Goal: Task Accomplishment & Management: Complete application form

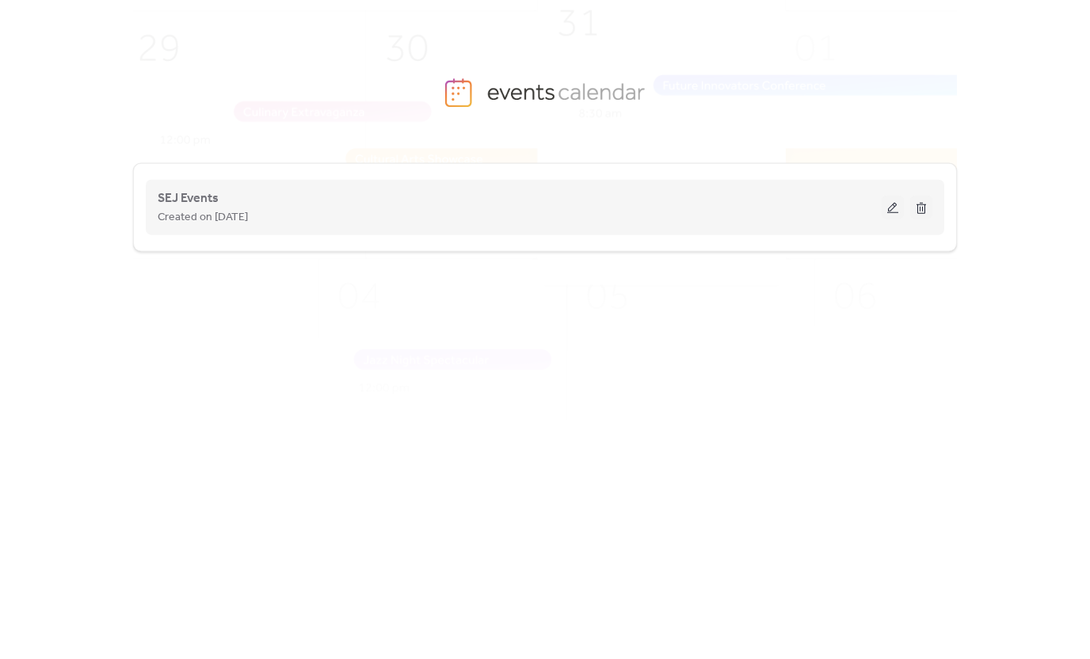
click at [890, 206] on button at bounding box center [893, 208] width 22 height 24
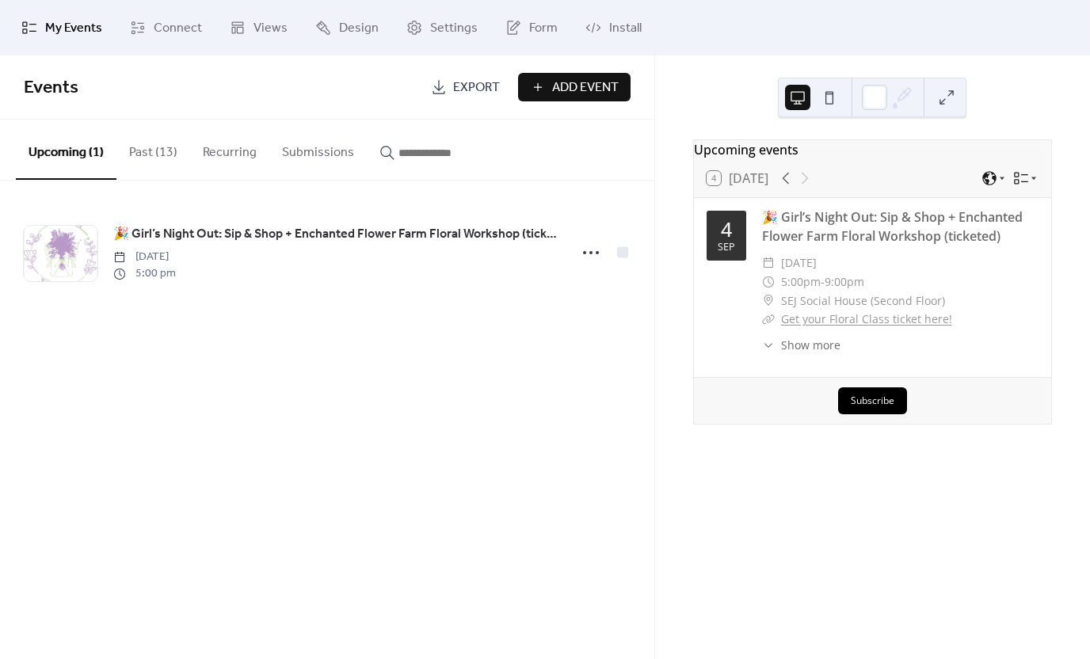
click at [582, 90] on span "Add Event" at bounding box center [585, 87] width 67 height 19
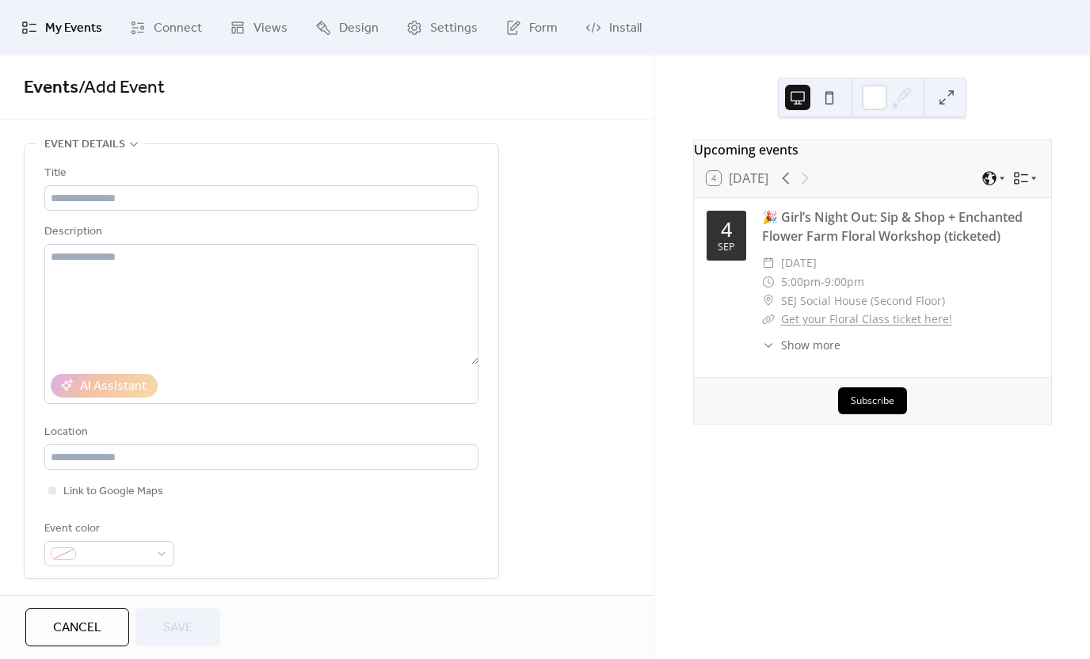
click at [49, 25] on span "My Events" at bounding box center [73, 28] width 57 height 19
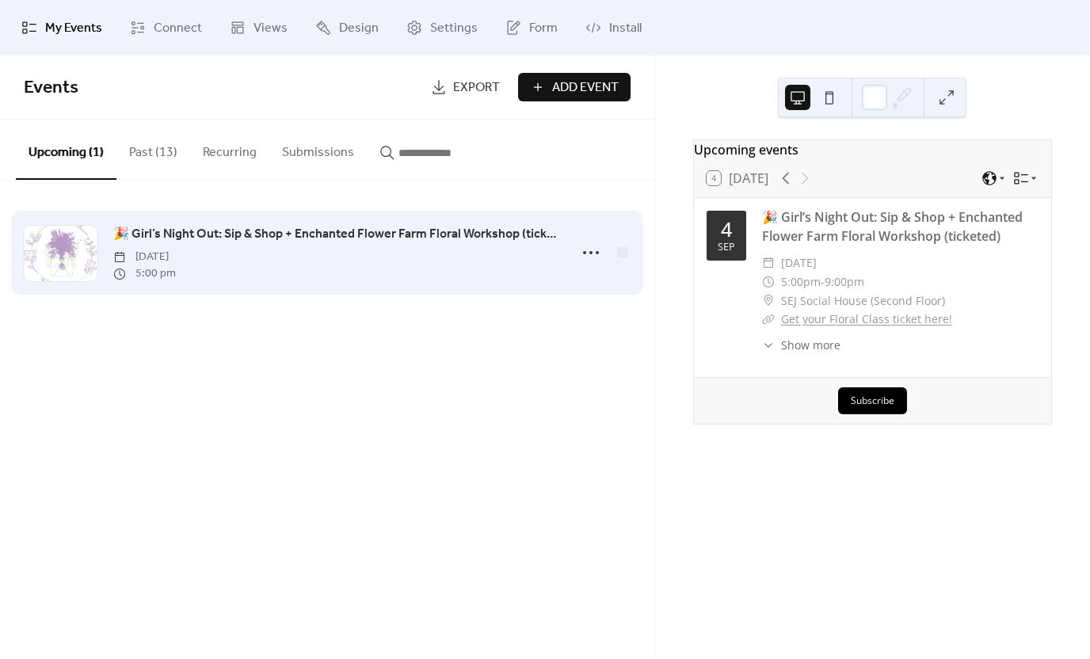
click at [172, 232] on span "🎉 Girl’s Night Out: Sip & Shop + Enchanted Flower Farm Floral Workshop (tickete…" at bounding box center [335, 234] width 445 height 19
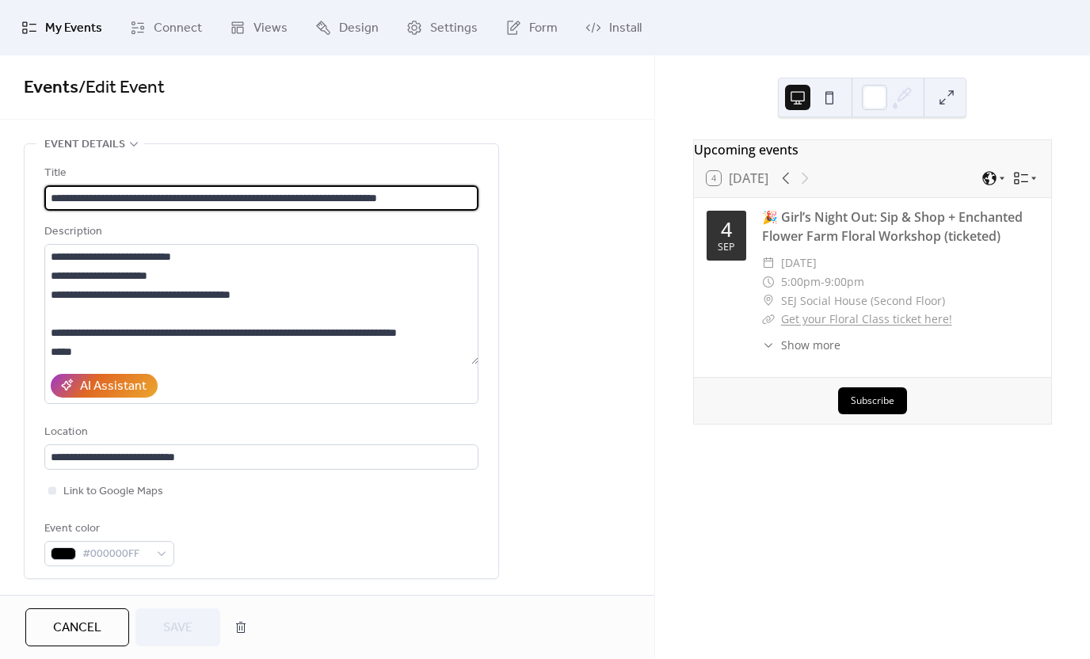
drag, startPoint x: 51, startPoint y: 197, endPoint x: 584, endPoint y: 197, distance: 533.3
click at [78, 26] on span "My Events" at bounding box center [73, 28] width 57 height 19
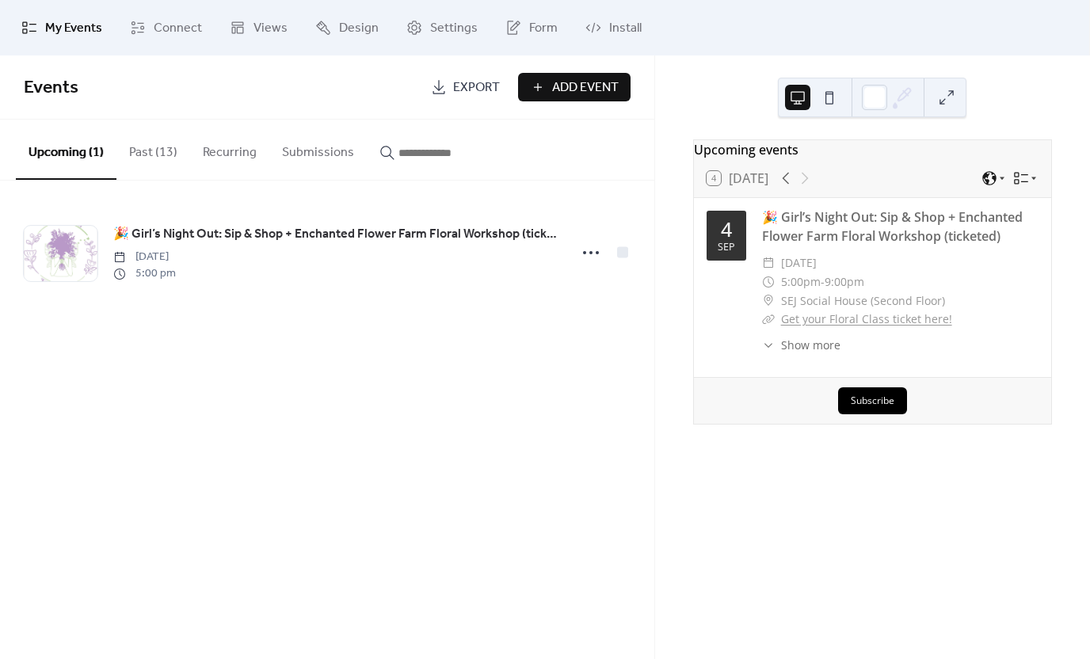
click at [593, 90] on span "Add Event" at bounding box center [585, 87] width 67 height 19
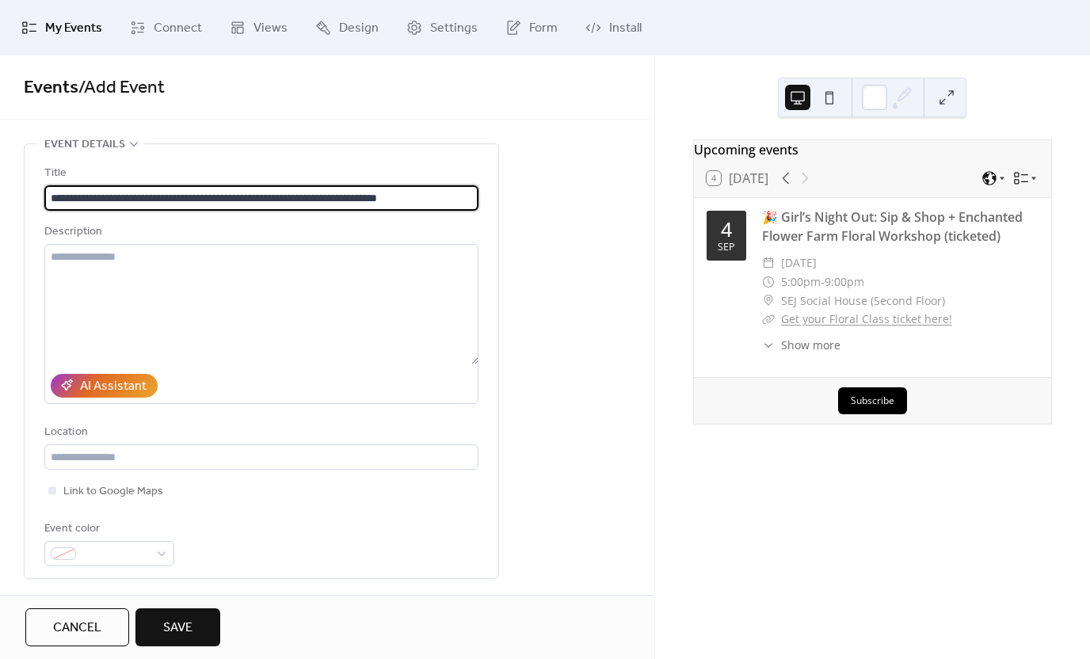
drag, startPoint x: 209, startPoint y: 197, endPoint x: 612, endPoint y: 203, distance: 403.4
type input "**********"
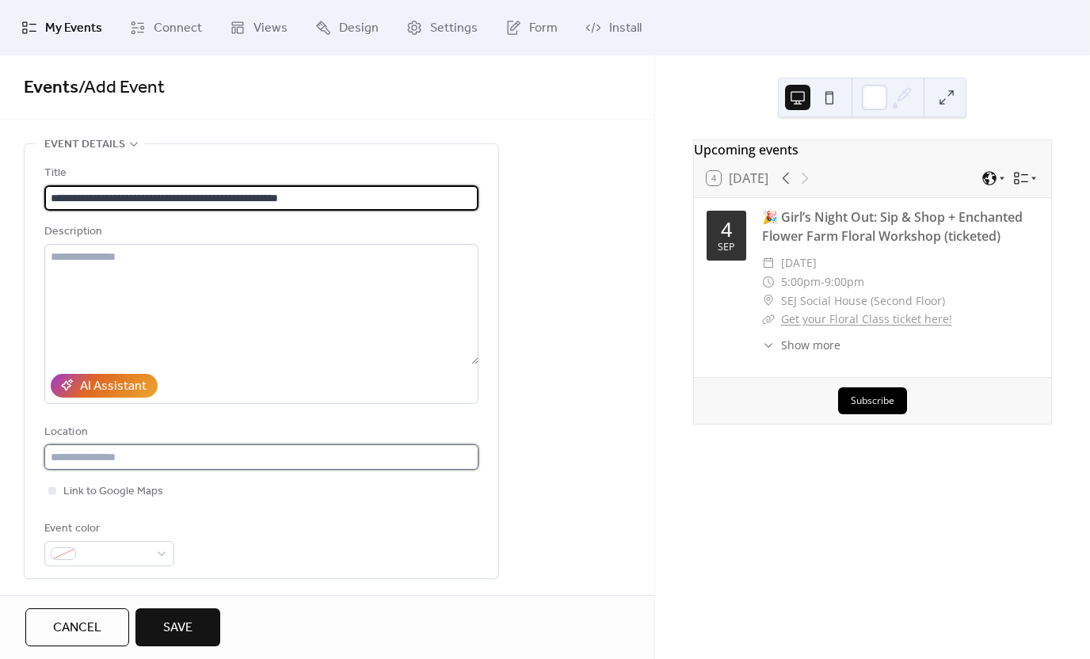
click at [140, 464] on input "text" at bounding box center [261, 457] width 434 height 25
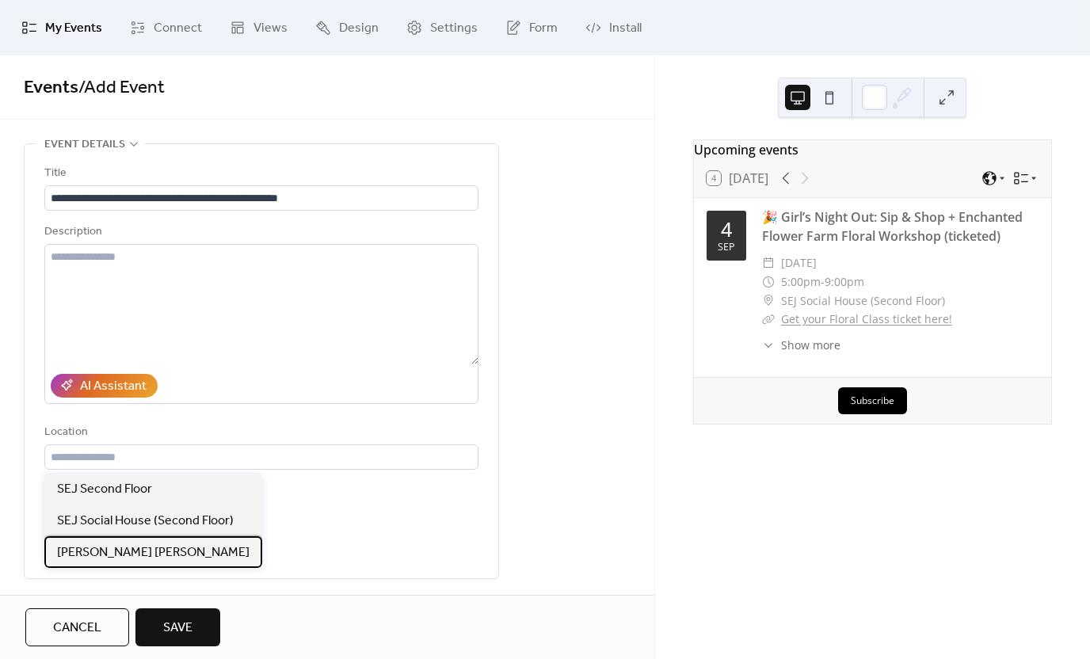
drag, startPoint x: 131, startPoint y: 551, endPoint x: 133, endPoint y: 542, distance: 9.0
click at [132, 551] on span "[PERSON_NAME] [PERSON_NAME]" at bounding box center [153, 553] width 193 height 19
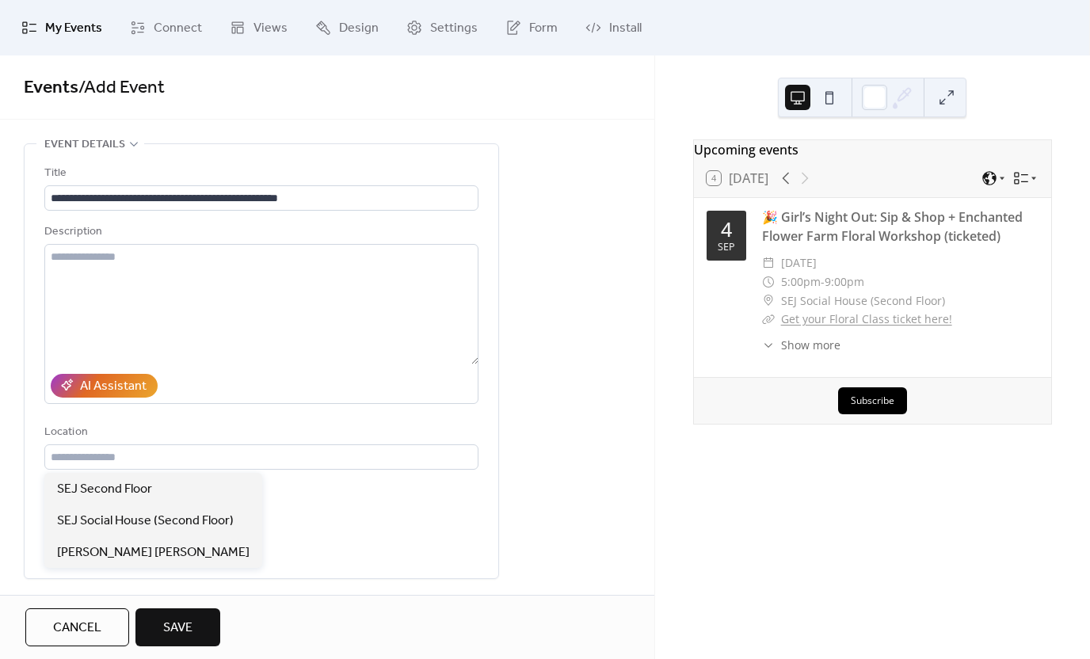
type input "**********"
